Goal: Information Seeking & Learning: Learn about a topic

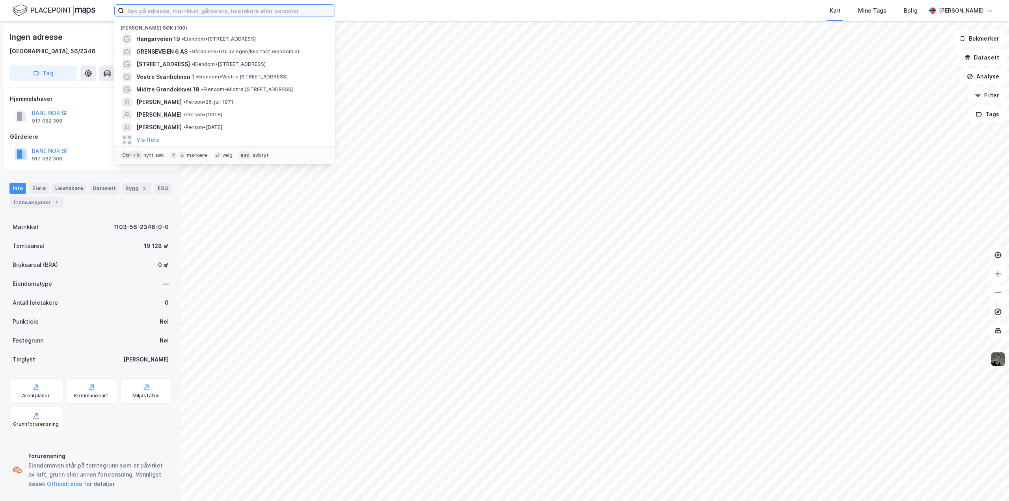
click at [240, 10] on input at bounding box center [229, 11] width 211 height 12
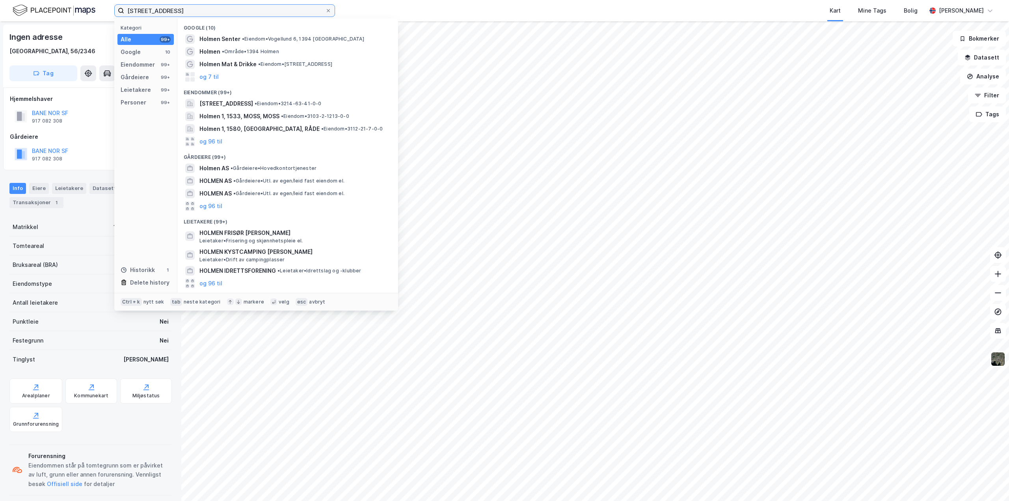
type input "[STREET_ADDRESS]"
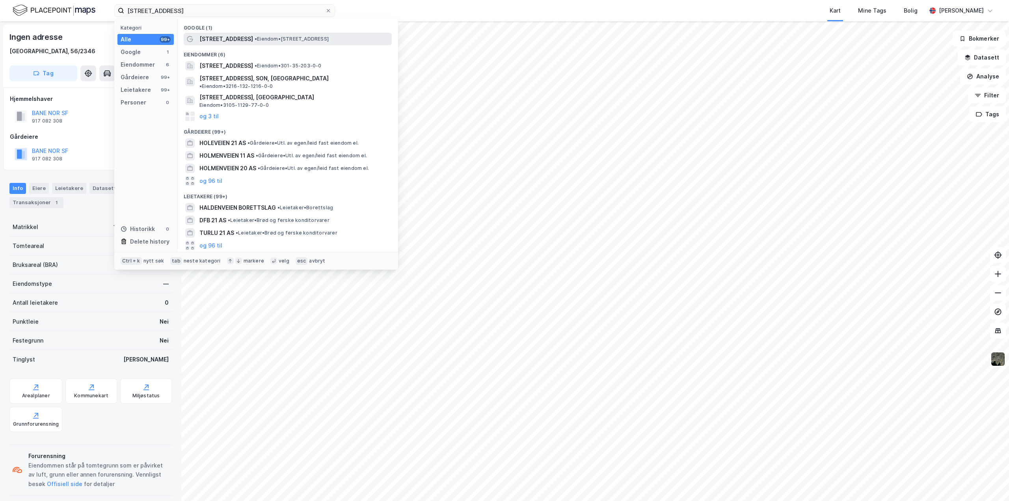
click at [235, 44] on div "[STREET_ADDRESS] • Eiendom • [STREET_ADDRESS]" at bounding box center [288, 39] width 208 height 13
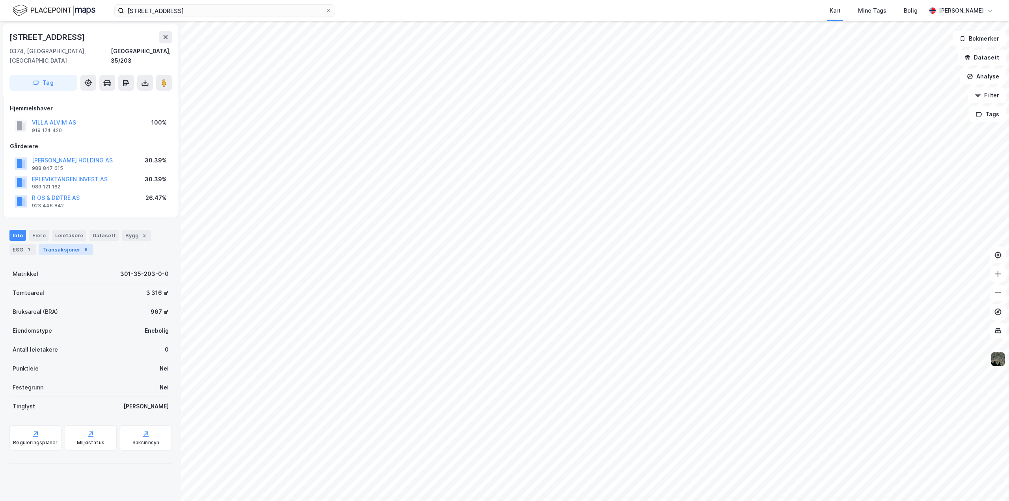
click at [72, 244] on div "Transaksjoner 8" at bounding box center [66, 249] width 54 height 11
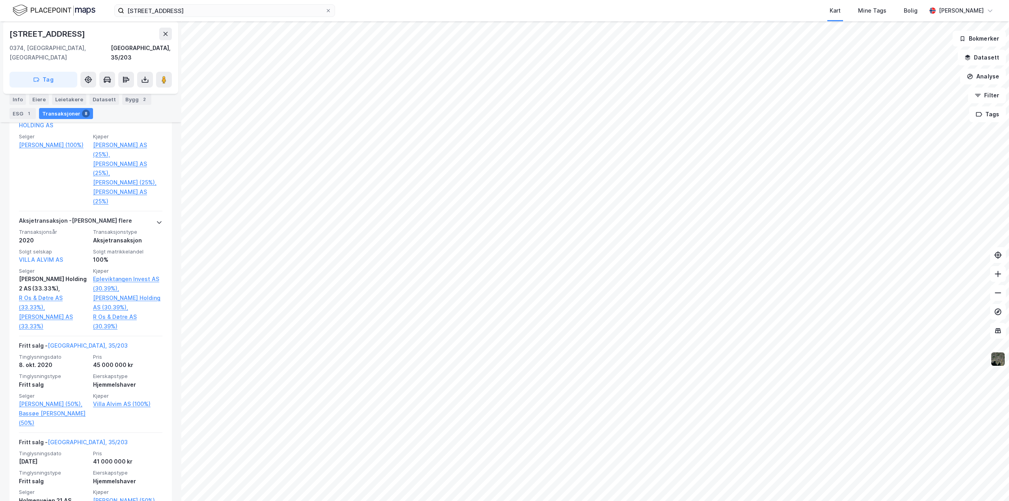
scroll to position [338, 0]
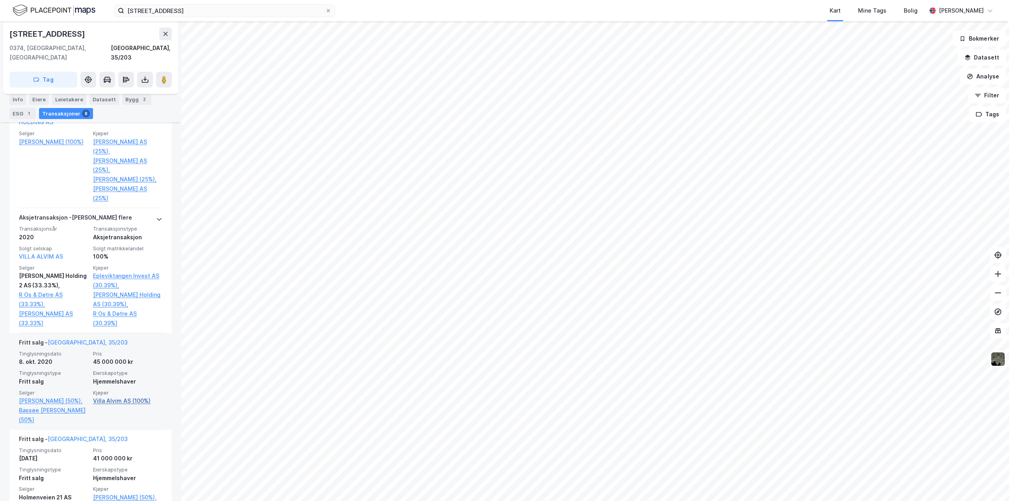
click at [108, 396] on link "Villa Alvim AS (100%)" at bounding box center [127, 400] width 69 height 9
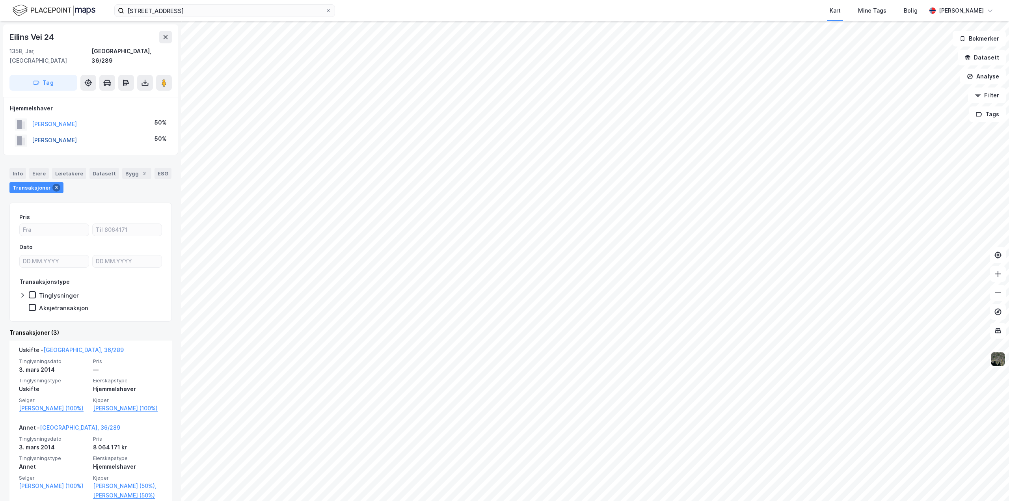
click at [0, 0] on button "[PERSON_NAME]" at bounding box center [0, 0] width 0 height 0
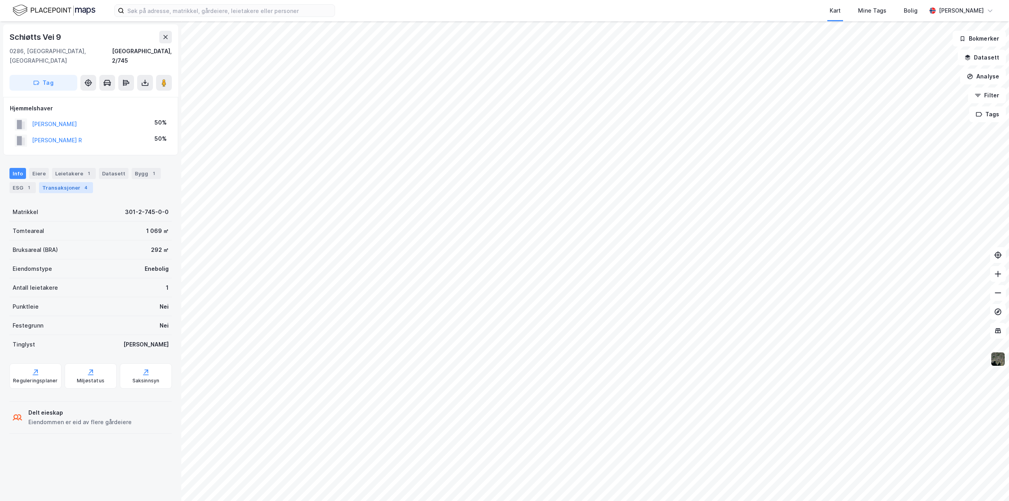
click at [53, 182] on div "Transaksjoner 4" at bounding box center [66, 187] width 54 height 11
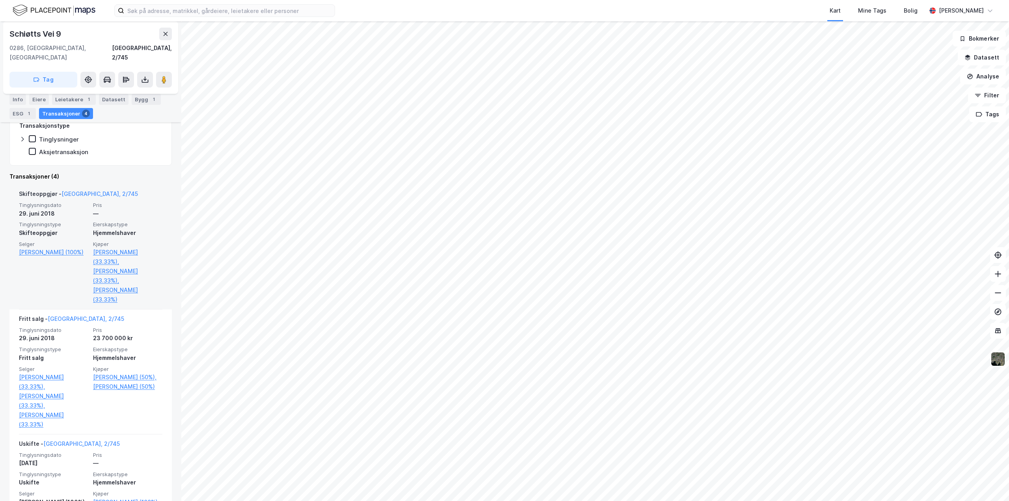
scroll to position [158, 0]
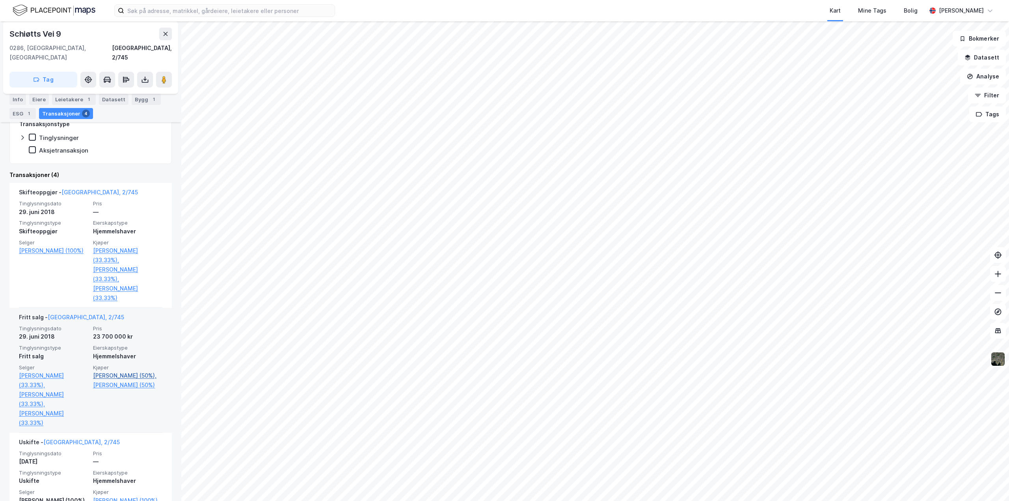
click at [117, 371] on link "Tanum Elisabeth (50%)," at bounding box center [127, 375] width 69 height 9
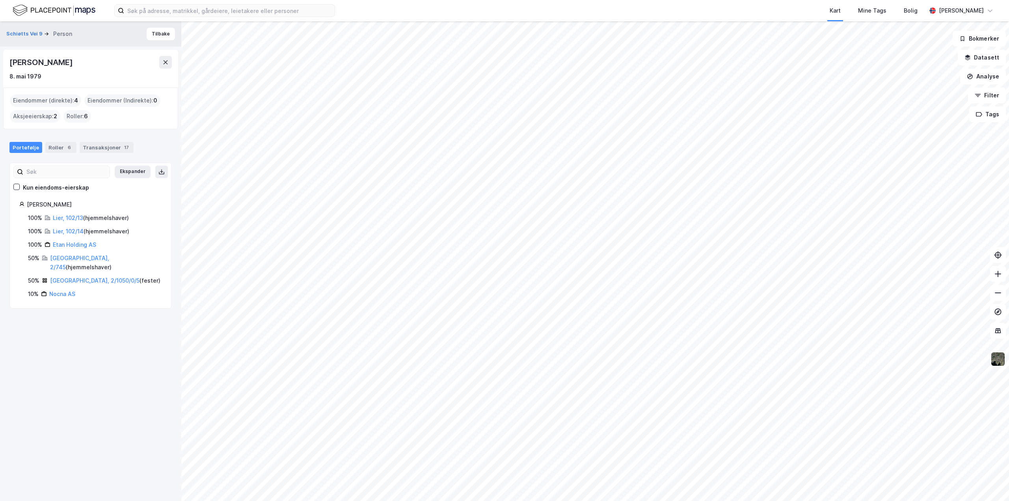
click at [17, 146] on div "Portefølje" at bounding box center [25, 147] width 33 height 11
click at [68, 277] on link "Oslo, 2/1050/0/5" at bounding box center [95, 280] width 90 height 7
click at [66, 216] on link "Lier, 102/13" at bounding box center [68, 218] width 30 height 7
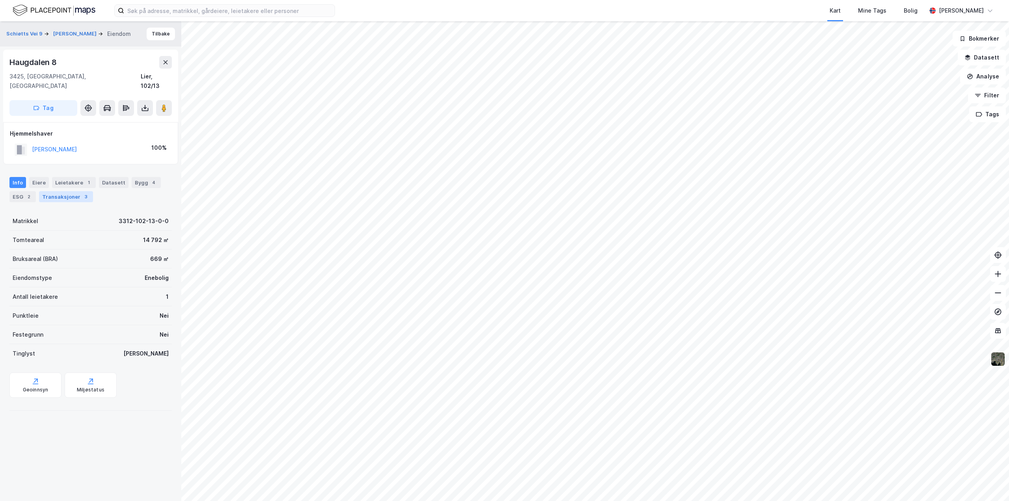
click at [50, 191] on div "Transaksjoner 3" at bounding box center [66, 196] width 54 height 11
